Goal: Task Accomplishment & Management: Manage account settings

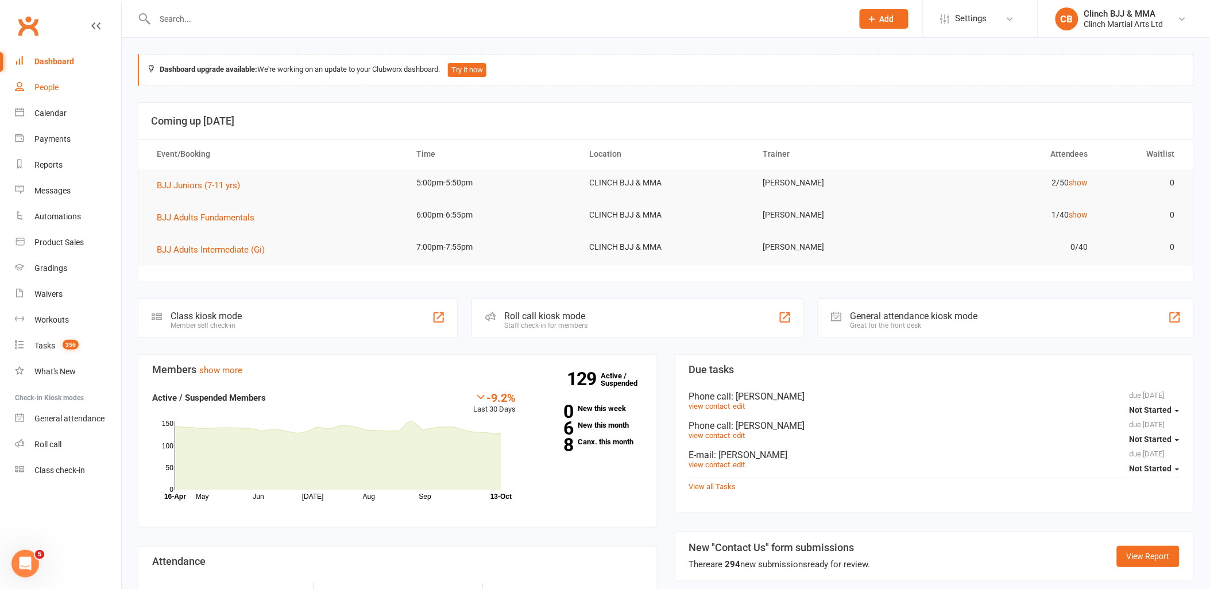
click at [50, 83] on div "People" at bounding box center [46, 87] width 24 height 9
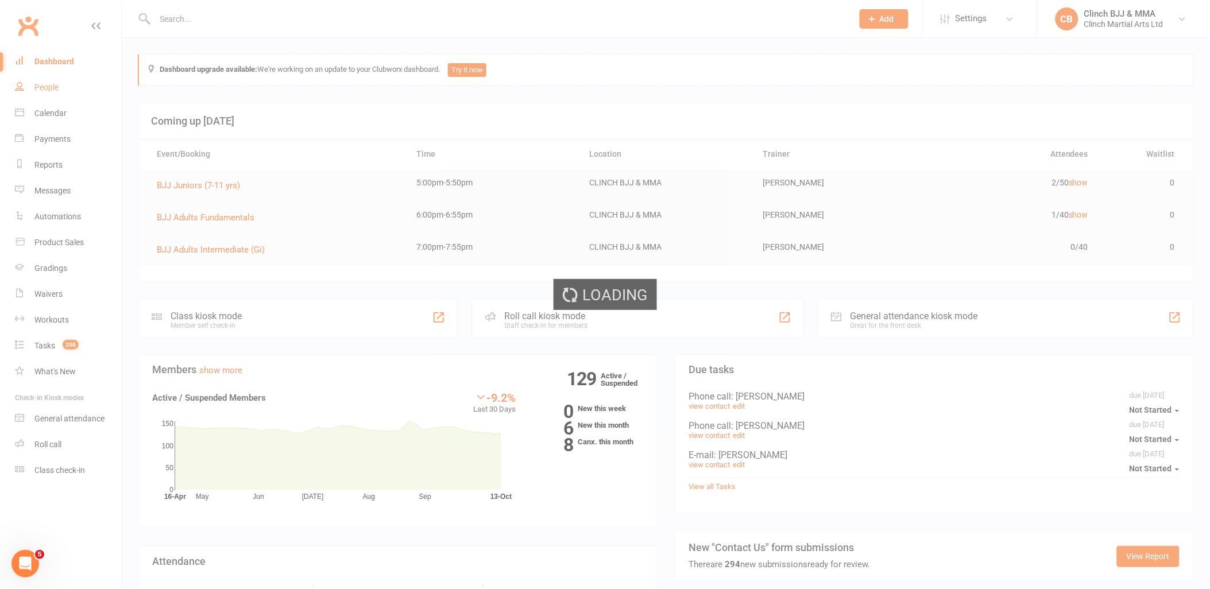
select select "100"
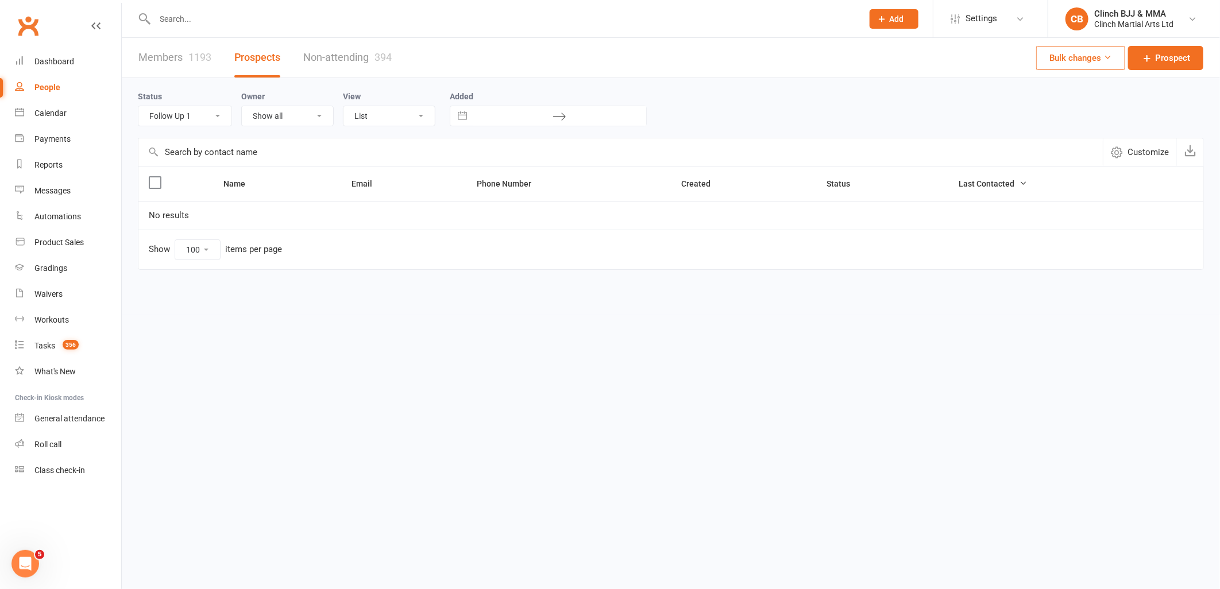
click at [208, 116] on select "All (No status set) (Invalid status) Intial Contact Follow Up 1 Follow Up 2 Fol…" at bounding box center [184, 116] width 93 height 20
select select "Intial Contact"
click at [138, 106] on select "All (No status set) (Invalid status) Intial Contact Follow Up 1 Follow Up 2 Fol…" at bounding box center [184, 116] width 93 height 20
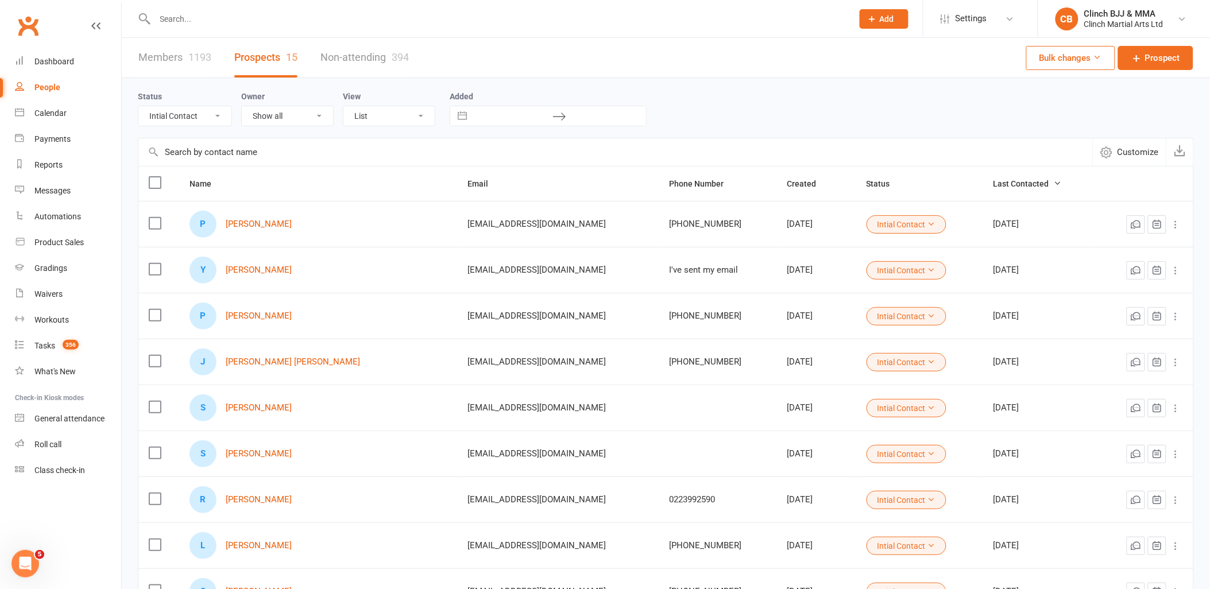
click at [1177, 453] on icon at bounding box center [1176, 454] width 11 height 11
click at [1052, 443] on td "[DATE]" at bounding box center [1040, 454] width 113 height 46
click at [1178, 454] on icon at bounding box center [1176, 454] width 11 height 11
click at [1116, 568] on link "Archive prospect" at bounding box center [1117, 569] width 114 height 23
click at [243, 412] on link "[PERSON_NAME]" at bounding box center [259, 408] width 66 height 10
